Goal: Information Seeking & Learning: Get advice/opinions

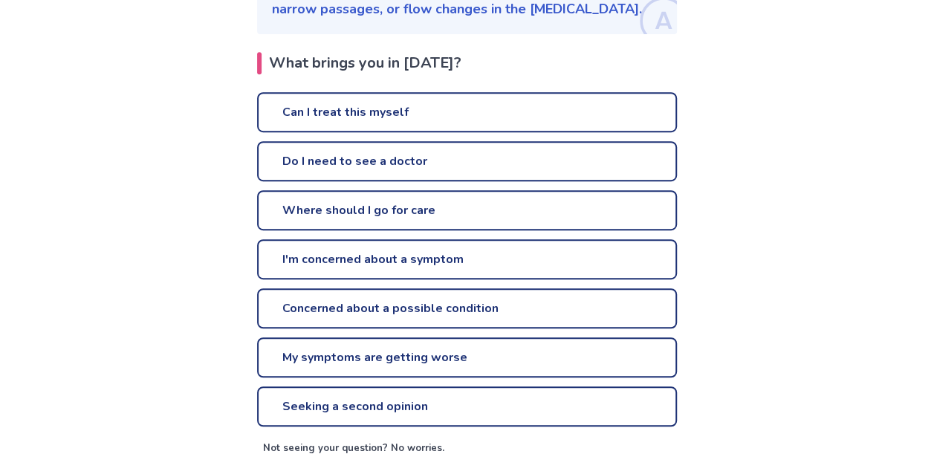
scroll to position [313, 0]
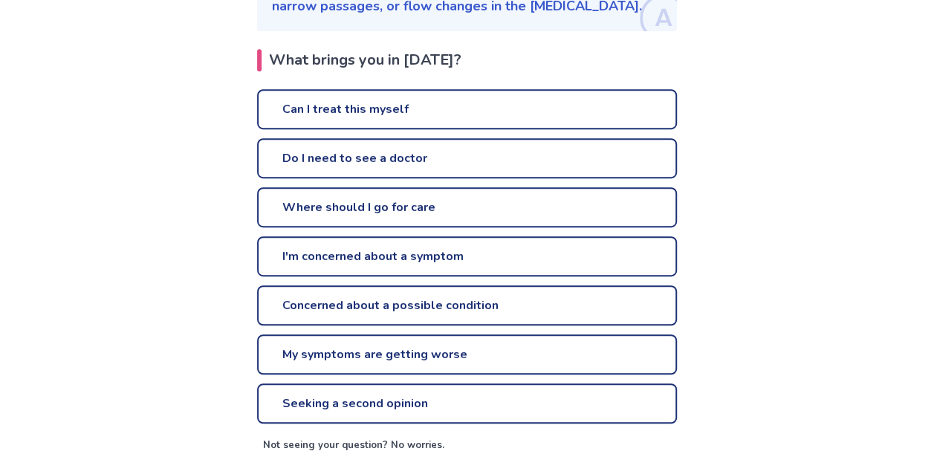
click at [358, 111] on link "Can I treat this myself" at bounding box center [467, 109] width 420 height 40
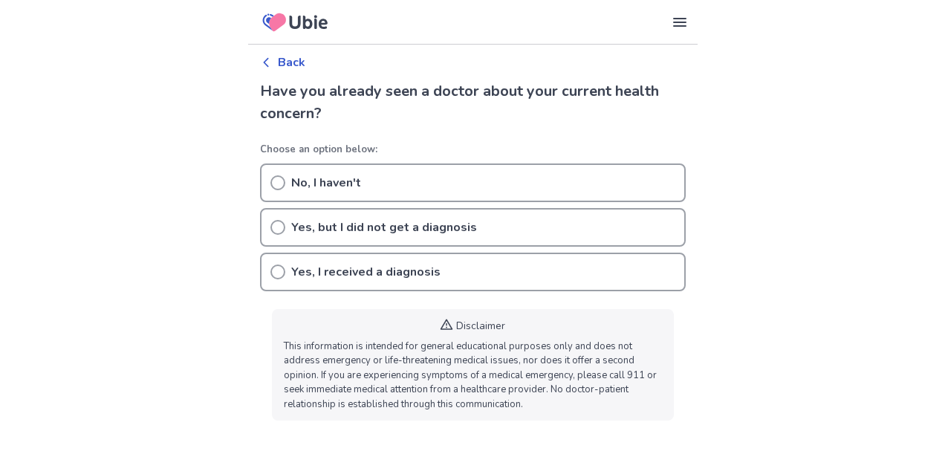
click at [373, 166] on div "No, I haven't" at bounding box center [473, 182] width 426 height 39
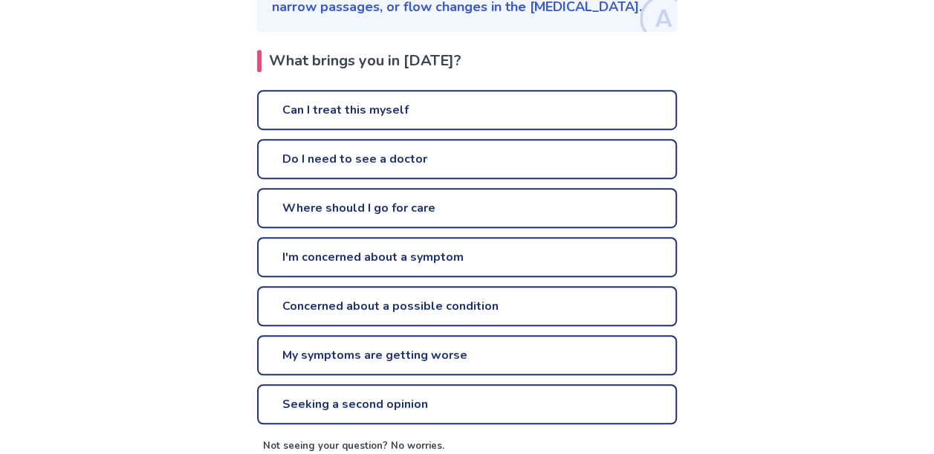
scroll to position [313, 0]
click at [348, 164] on link "Do I need to see a doctor" at bounding box center [467, 158] width 420 height 40
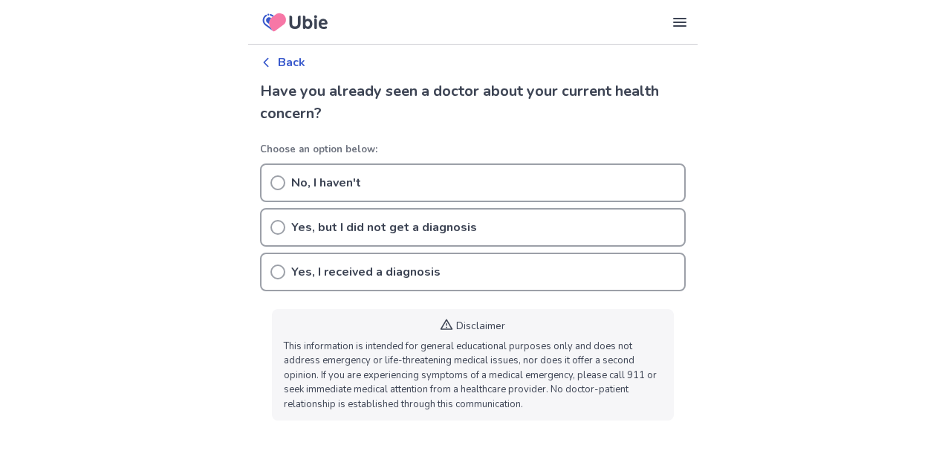
click at [363, 181] on div "No, I haven't" at bounding box center [473, 182] width 426 height 39
